Goal: Task Accomplishment & Management: Manage account settings

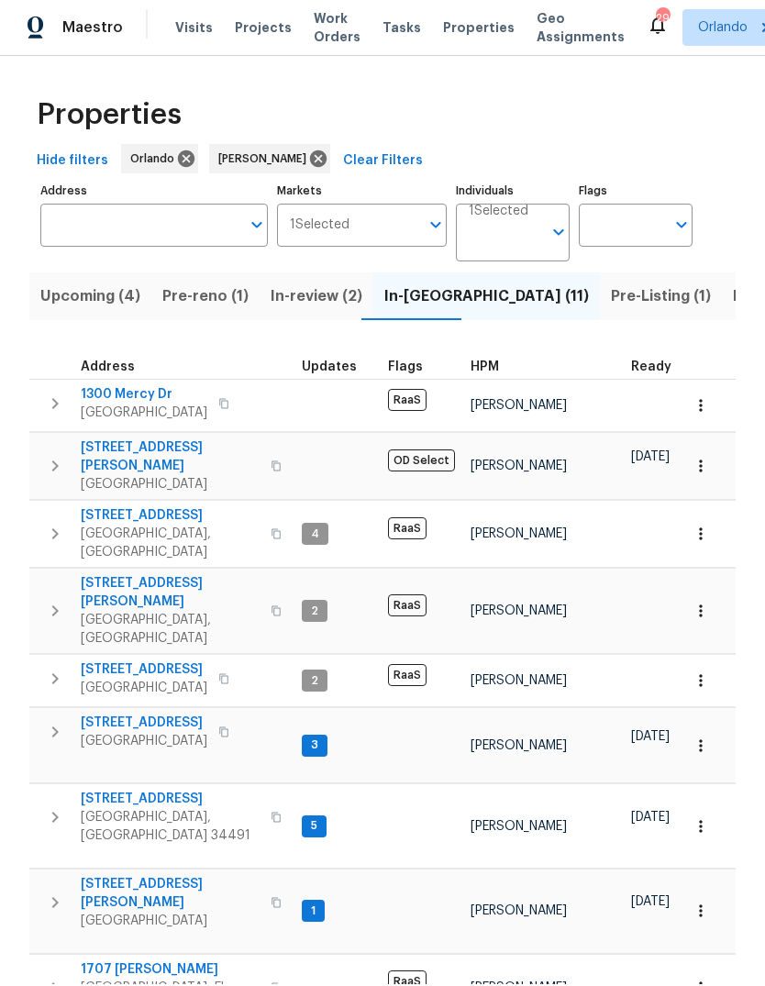
scroll to position [0, 38]
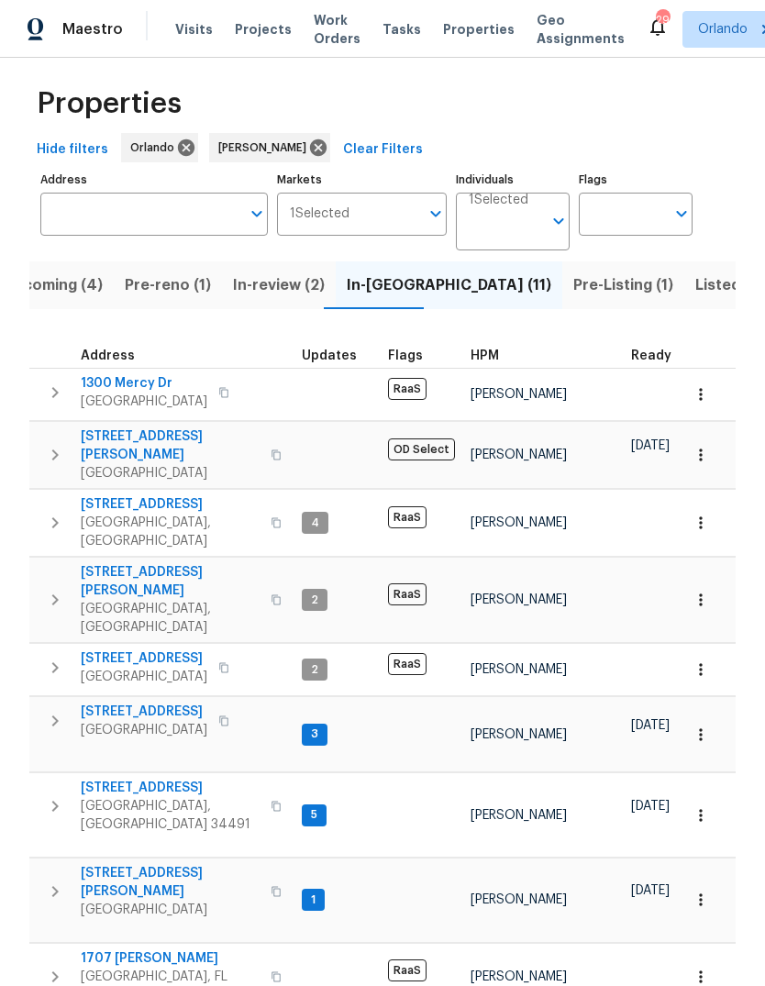
click at [156, 864] on span "[STREET_ADDRESS][PERSON_NAME]" at bounding box center [170, 882] width 179 height 37
click at [57, 273] on span "Upcoming (4)" at bounding box center [53, 286] width 100 height 26
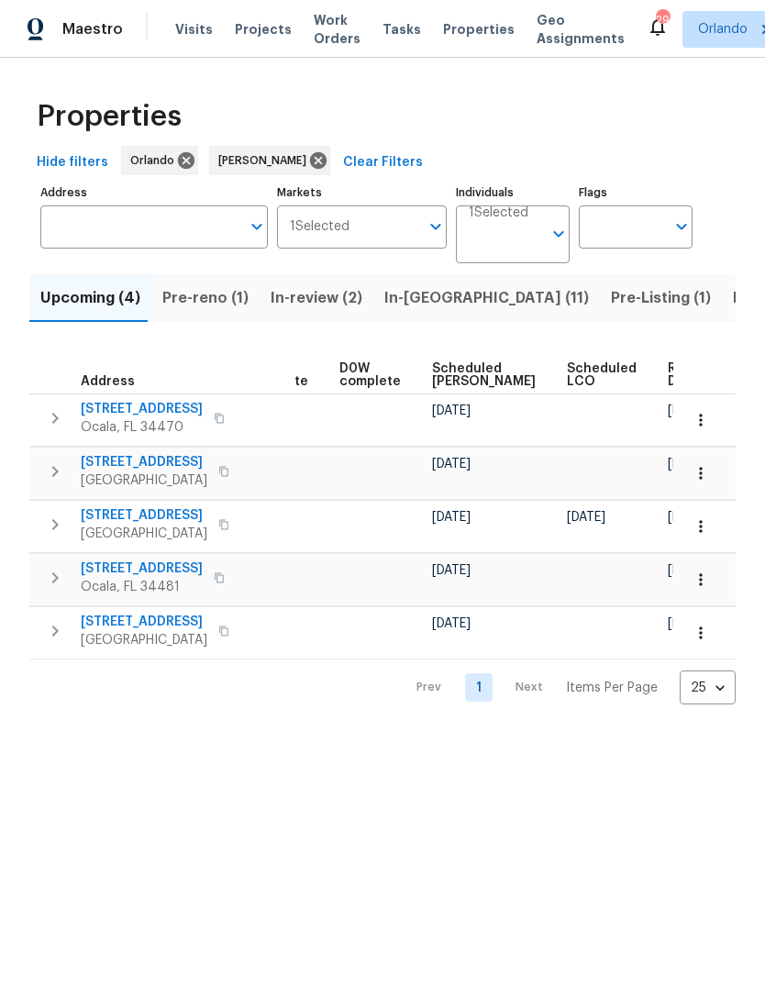
scroll to position [0, 462]
click at [669, 373] on span "Ready Date" at bounding box center [689, 375] width 40 height 26
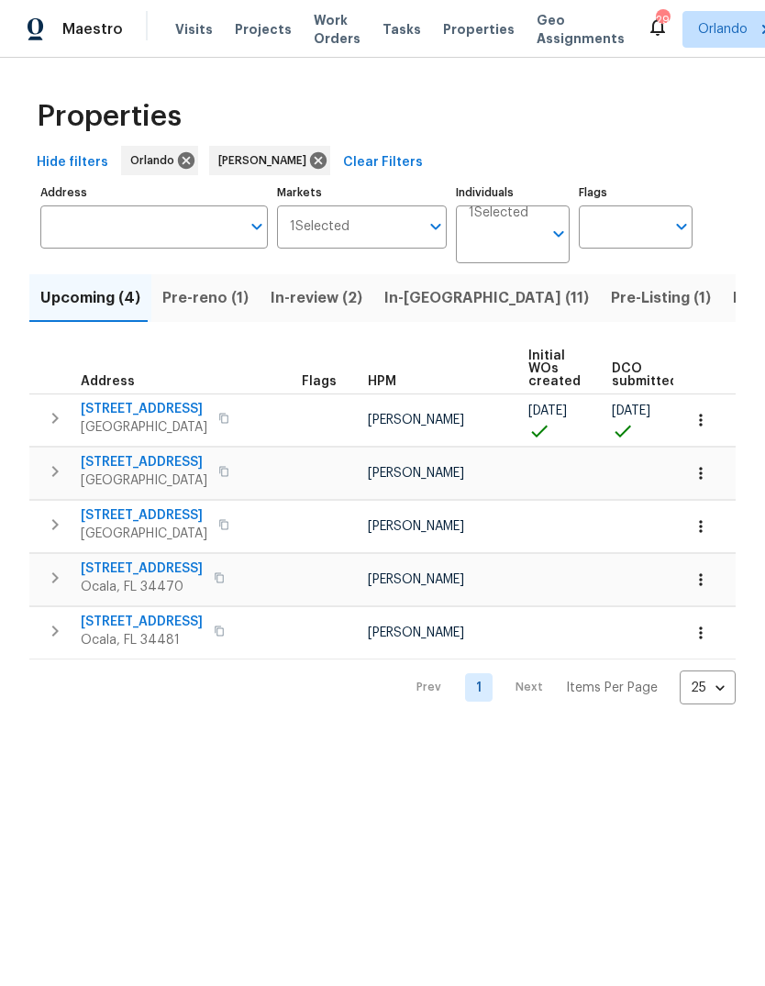
click at [703, 468] on icon "button" at bounding box center [701, 473] width 18 height 18
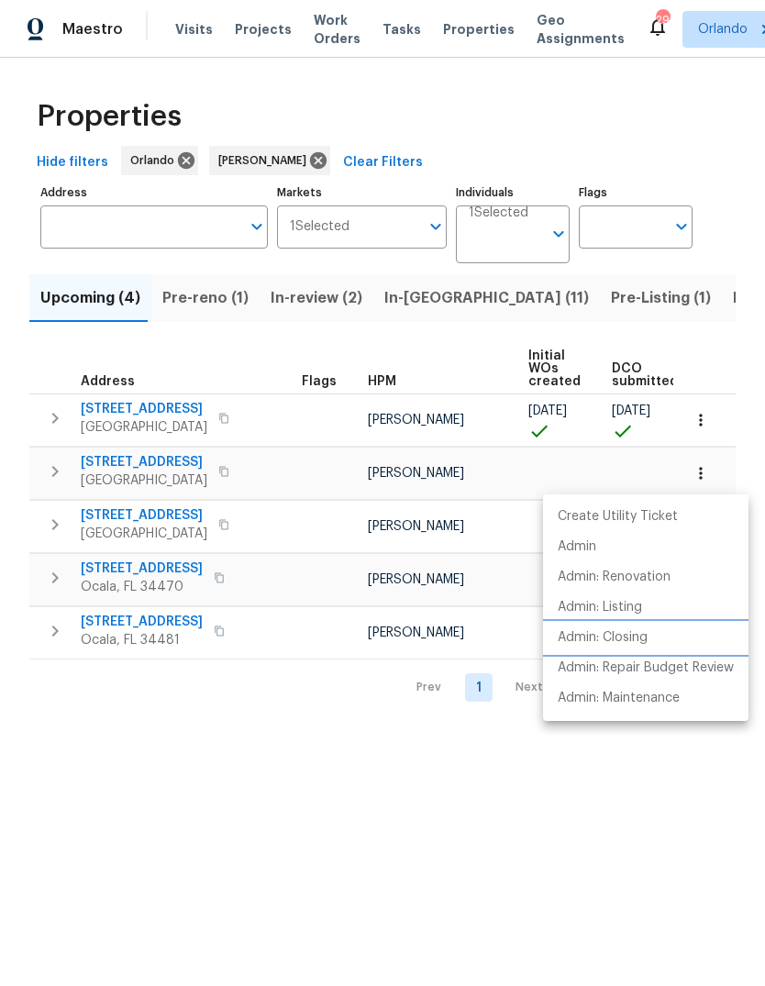
click at [663, 644] on li "Admin: Closing" at bounding box center [646, 638] width 206 height 30
click at [175, 768] on div at bounding box center [382, 493] width 765 height 986
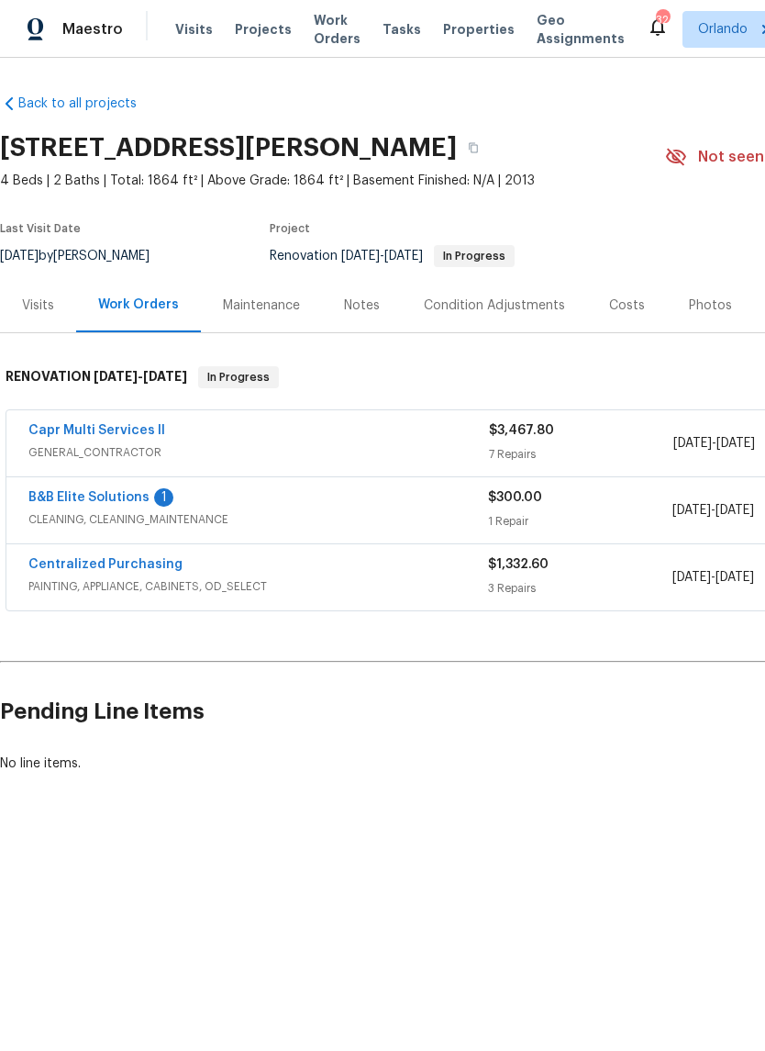
click at [128, 493] on link "B&B Elite Solutions" at bounding box center [88, 497] width 121 height 13
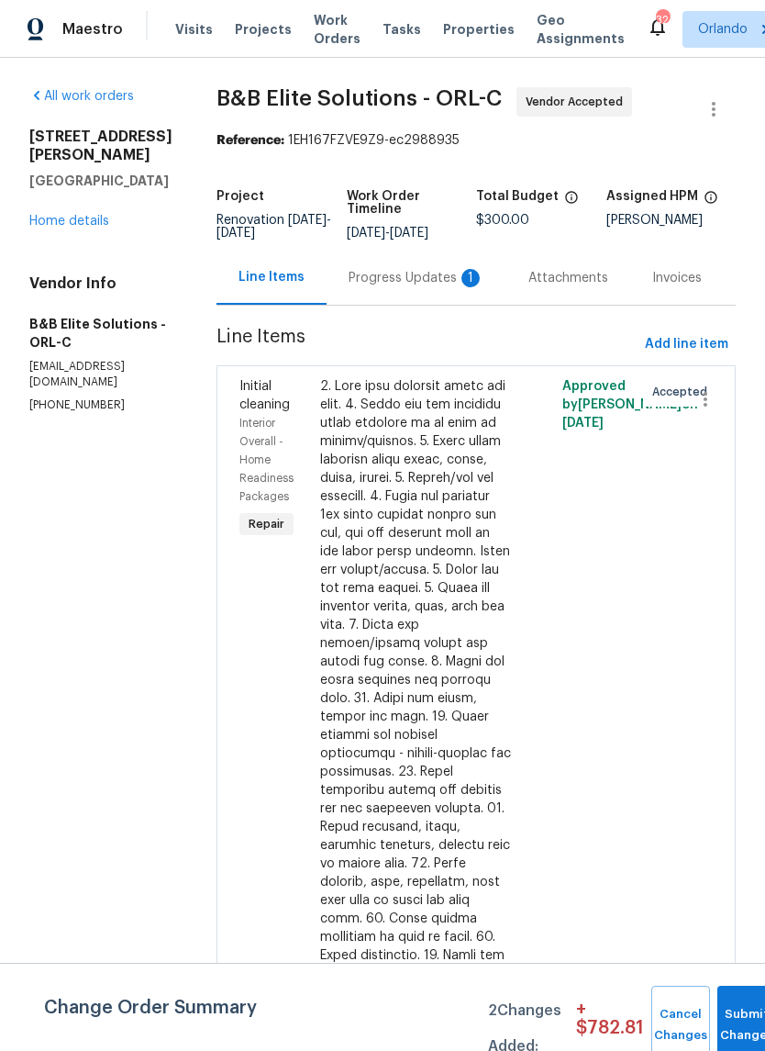
click at [414, 283] on div "Progress Updates 1" at bounding box center [417, 278] width 136 height 18
